Goal: Task Accomplishment & Management: Manage account settings

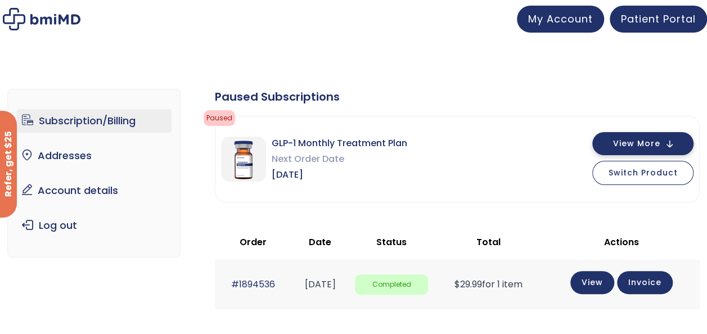
click at [674, 139] on button "View More" at bounding box center [642, 143] width 101 height 23
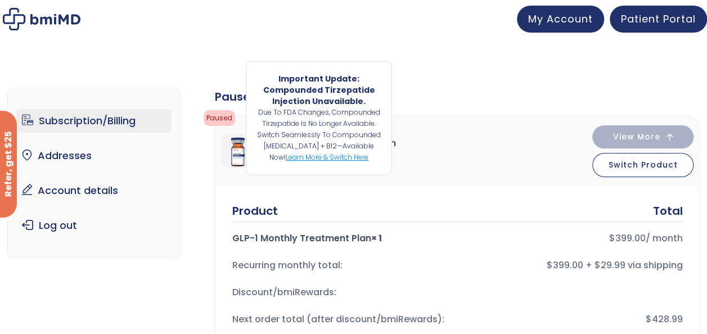
click at [341, 156] on link "Learn more & switch here" at bounding box center [327, 157] width 83 height 10
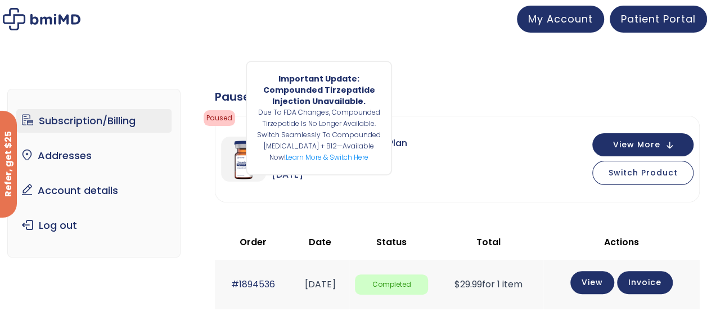
click at [215, 118] on span "Paused" at bounding box center [219, 118] width 31 height 16
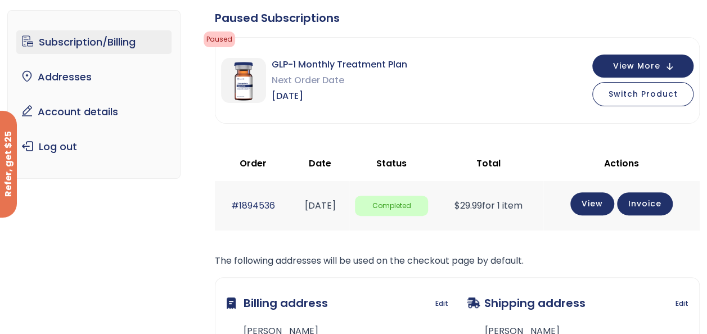
scroll to position [56, 0]
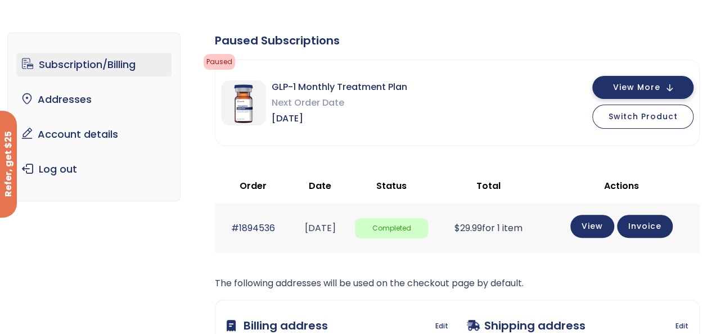
click at [649, 90] on span "View More" at bounding box center [636, 87] width 47 height 7
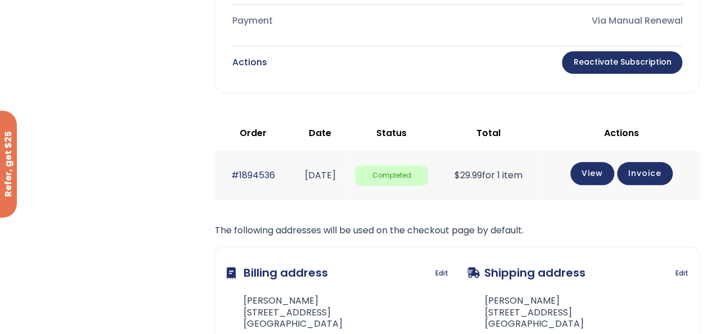
scroll to position [562, 0]
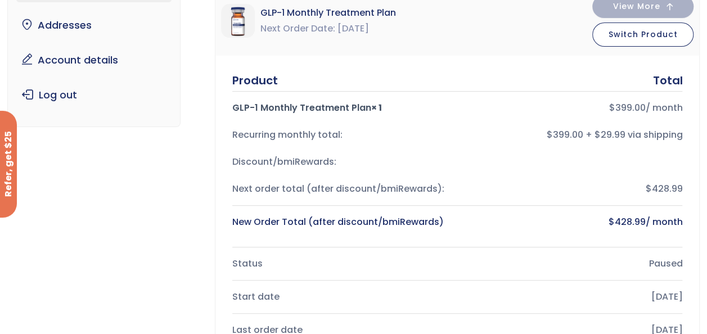
scroll to position [0, 0]
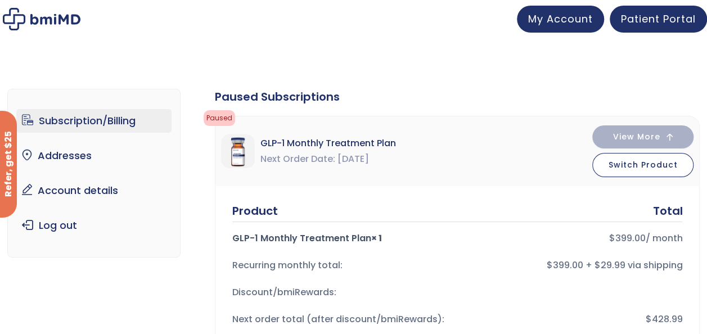
drag, startPoint x: 682, startPoint y: 56, endPoint x: 505, endPoint y: 53, distance: 176.6
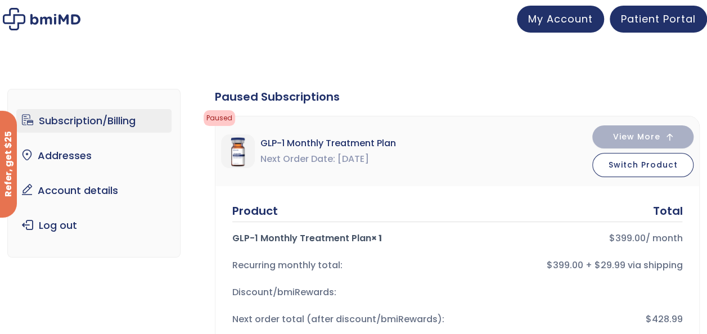
click at [504, 213] on div "Product Total" at bounding box center [457, 211] width 450 height 16
